Goal: Task Accomplishment & Management: Use online tool/utility

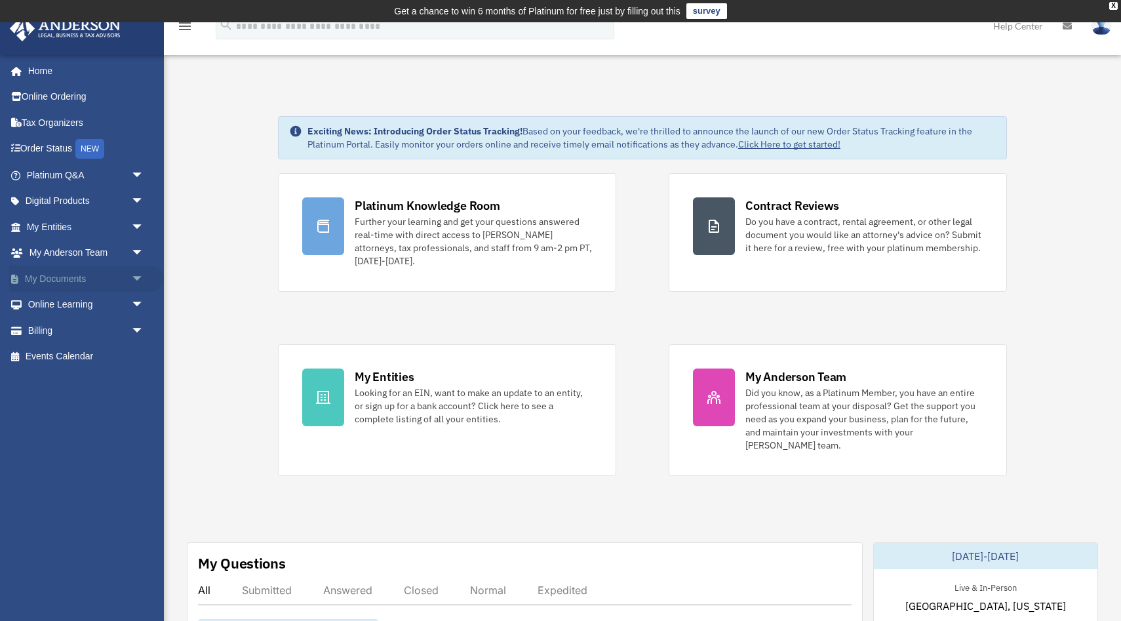
click at [120, 275] on link "My Documents arrow_drop_down" at bounding box center [86, 279] width 155 height 26
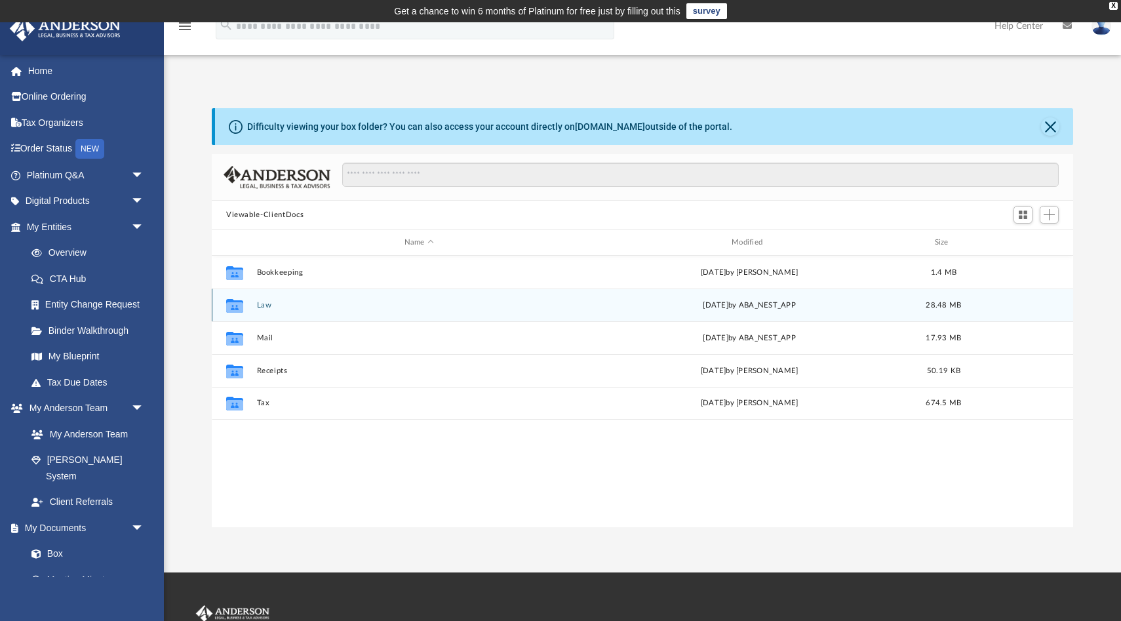
scroll to position [298, 862]
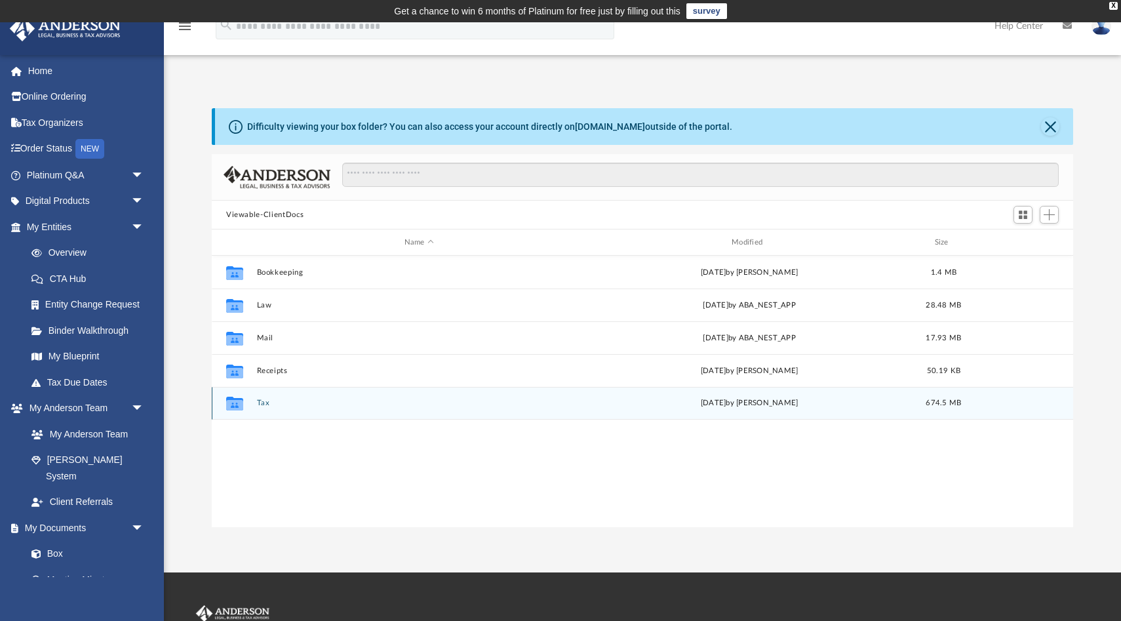
click at [317, 405] on button "Tax" at bounding box center [419, 403] width 325 height 9
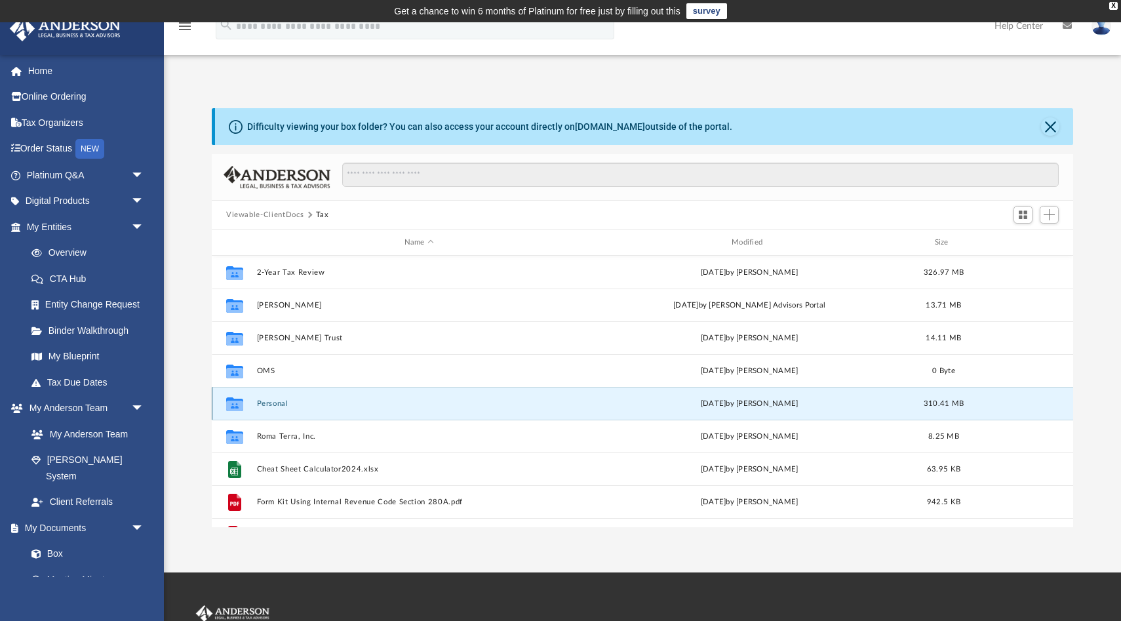
click at [317, 405] on button "Personal" at bounding box center [419, 403] width 325 height 9
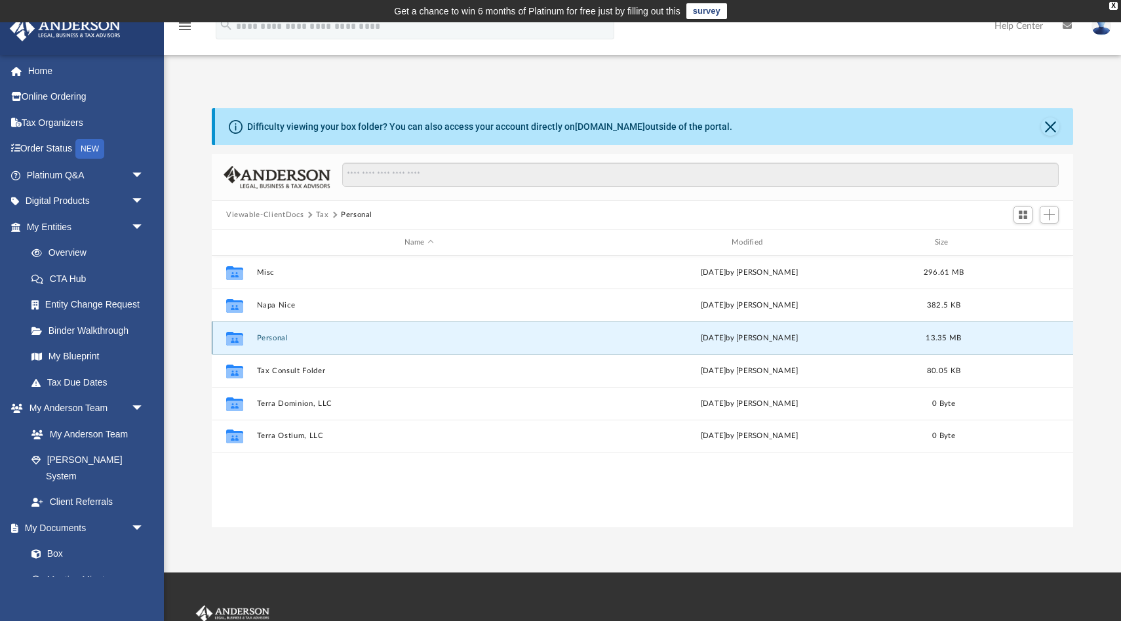
click at [326, 342] on button "Personal" at bounding box center [419, 338] width 325 height 9
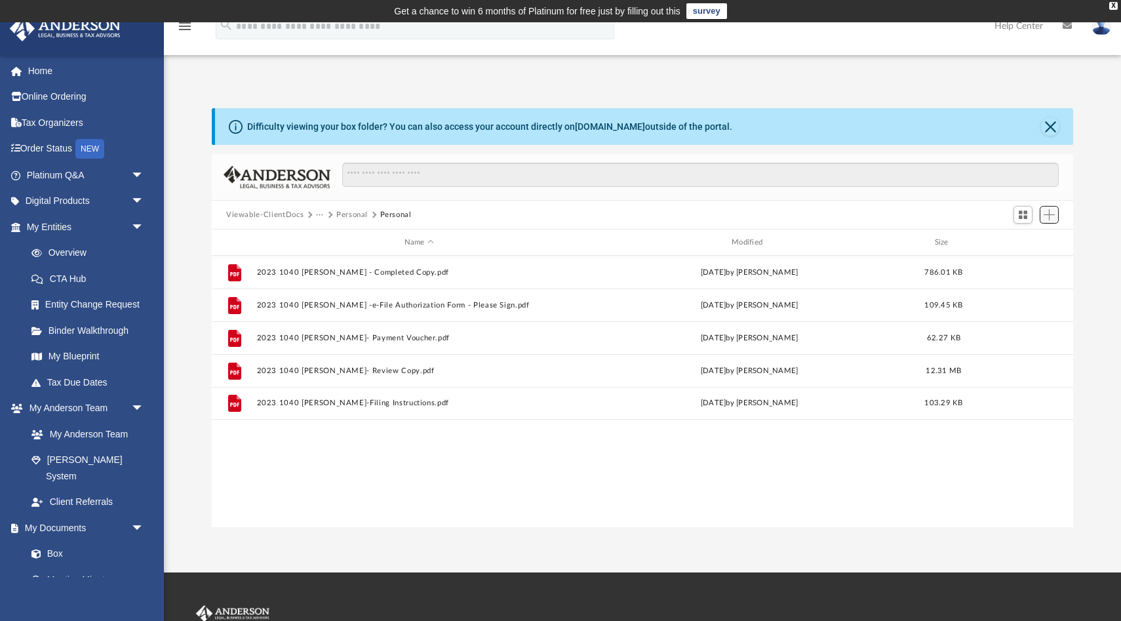
click at [1051, 213] on span "Add" at bounding box center [1049, 214] width 11 height 11
click at [1024, 241] on li "Upload" at bounding box center [1031, 240] width 42 height 14
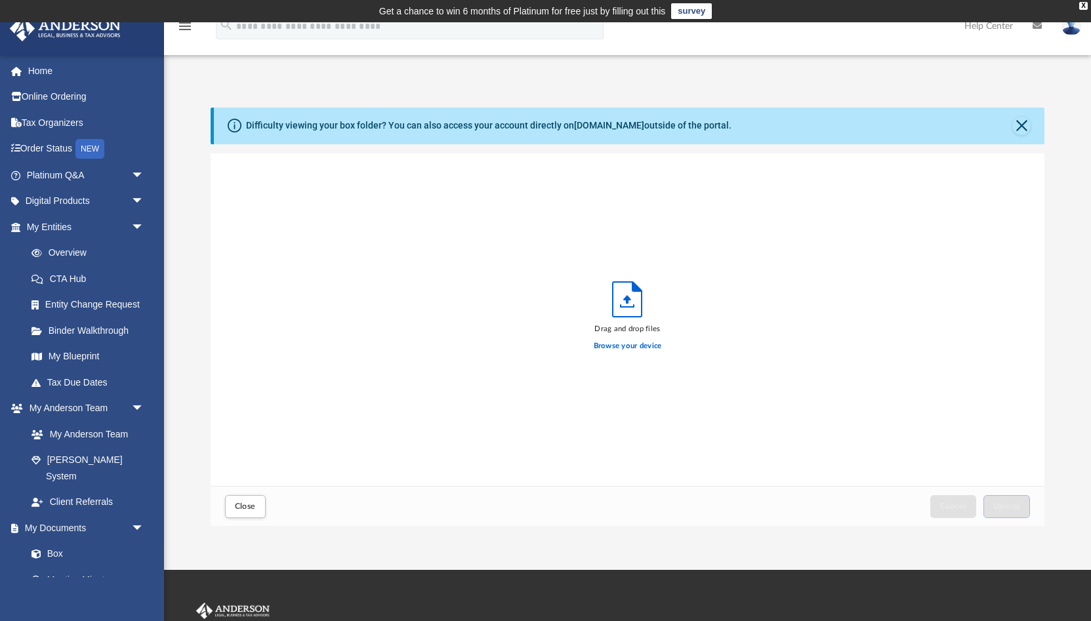
scroll to position [1, 1]
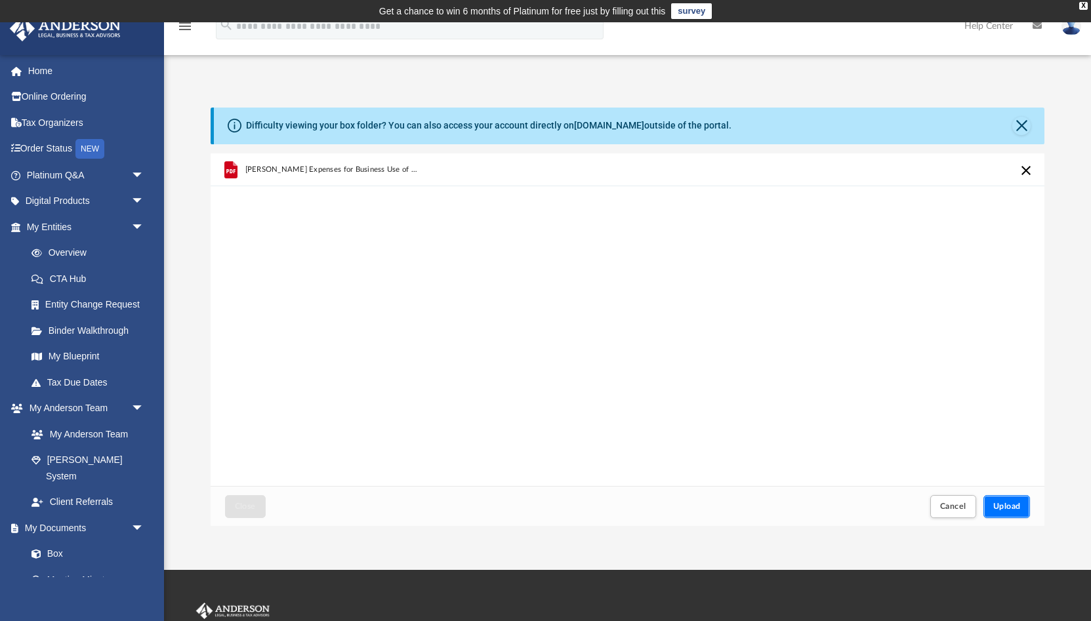
click at [1010, 502] on span "Upload" at bounding box center [1007, 506] width 28 height 8
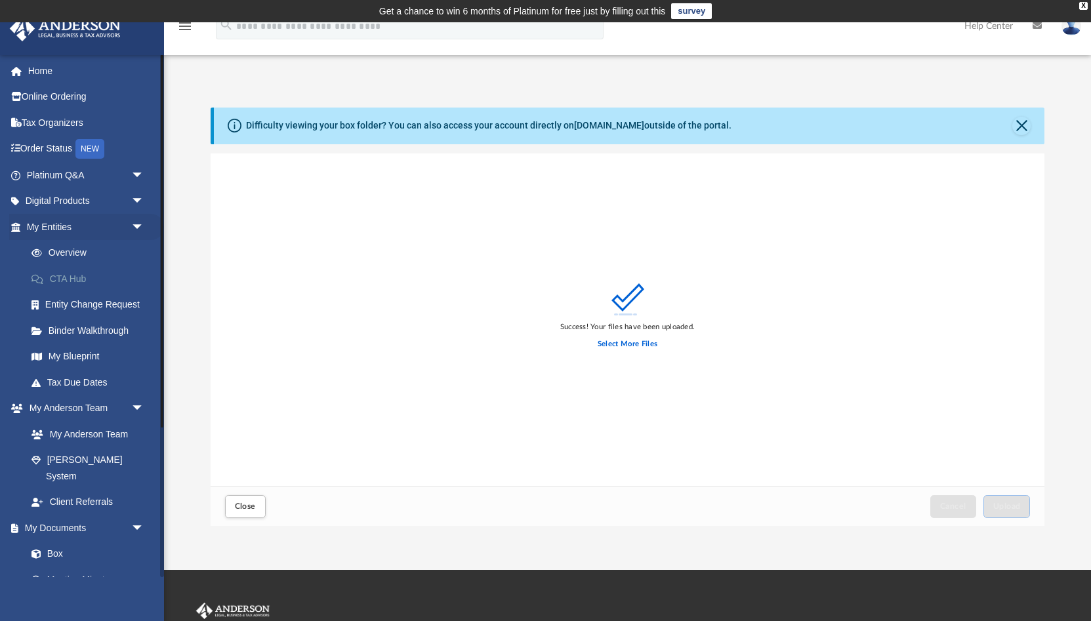
scroll to position [210, 0]
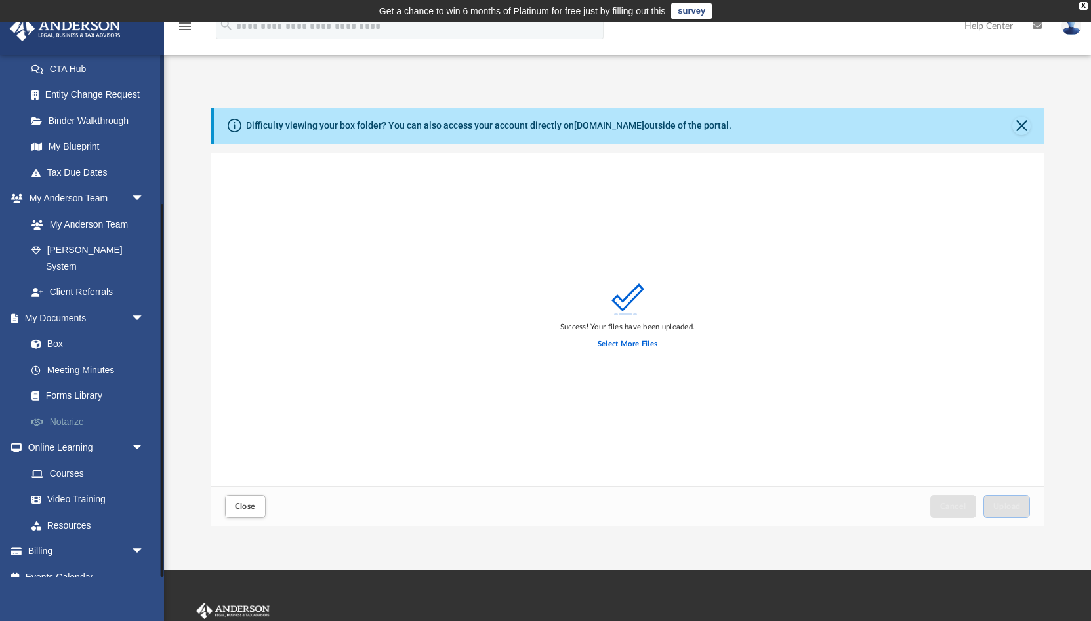
click at [80, 409] on link "Notarize" at bounding box center [91, 422] width 146 height 26
